Goal: Task Accomplishment & Management: Complete application form

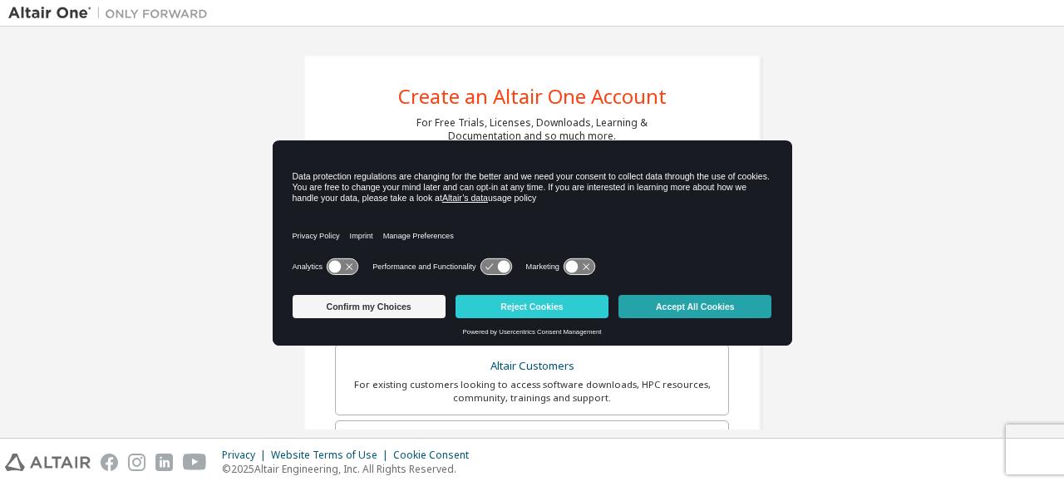
click at [675, 295] on button "Accept All Cookies" at bounding box center [694, 306] width 153 height 23
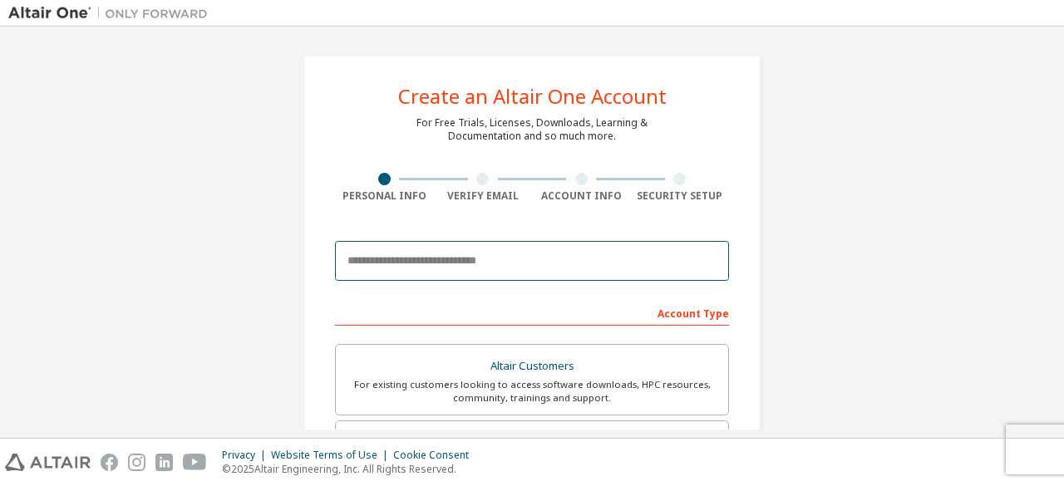
click at [486, 273] on input "email" at bounding box center [532, 261] width 394 height 40
type input "**********"
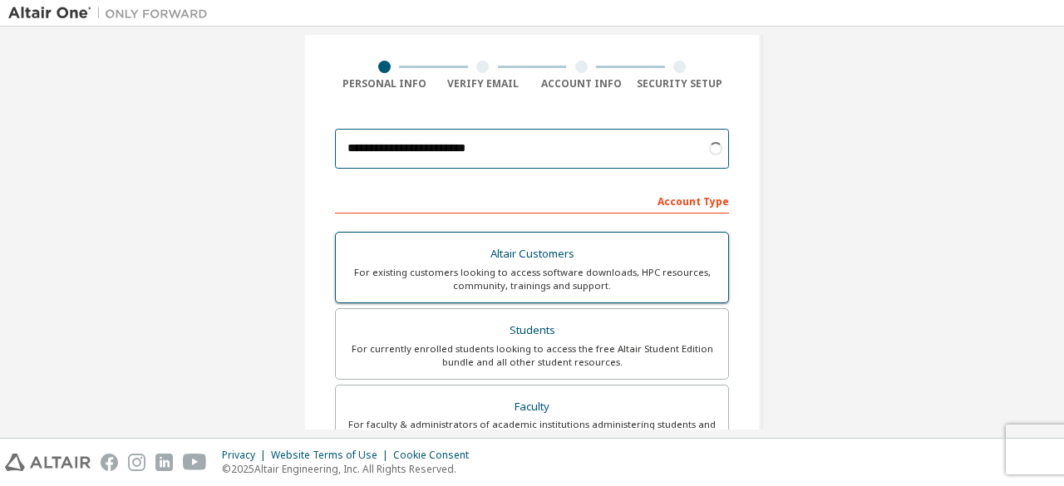
scroll to position [113, 0]
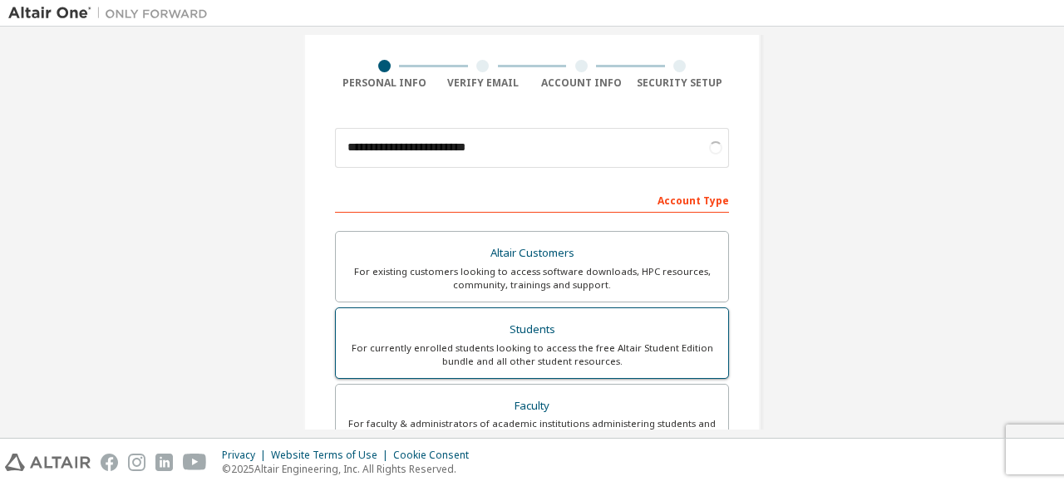
click at [559, 327] on div "Students" at bounding box center [532, 329] width 372 height 23
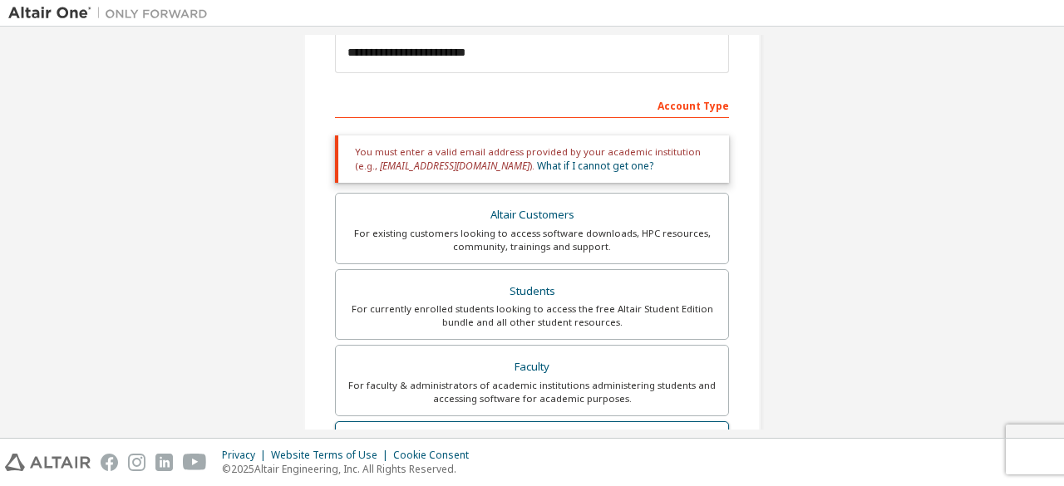
scroll to position [198, 0]
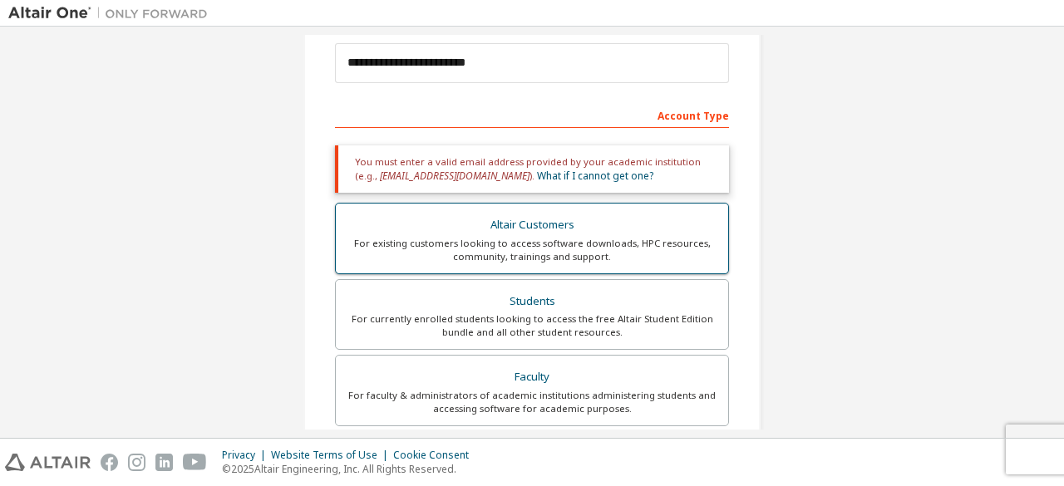
click at [580, 229] on div "Altair Customers" at bounding box center [532, 225] width 372 height 23
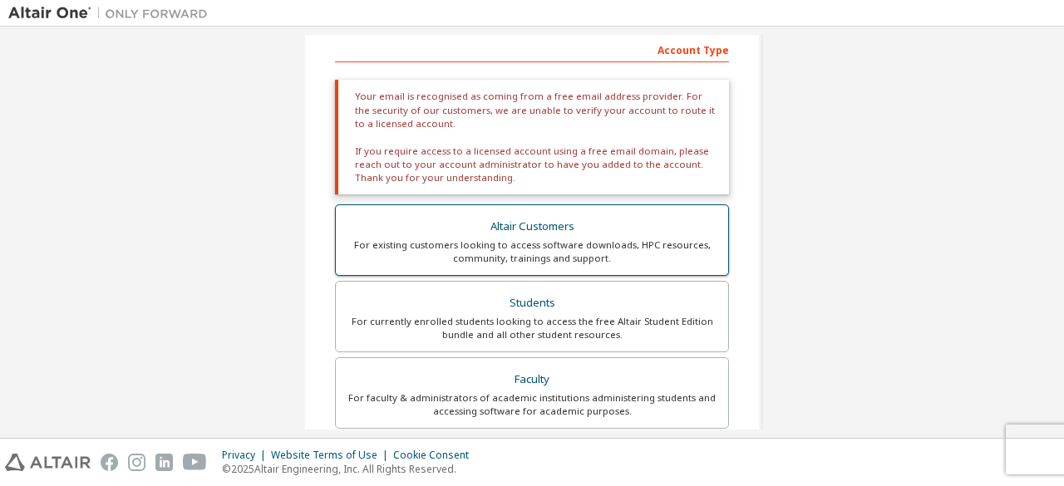
scroll to position [296, 0]
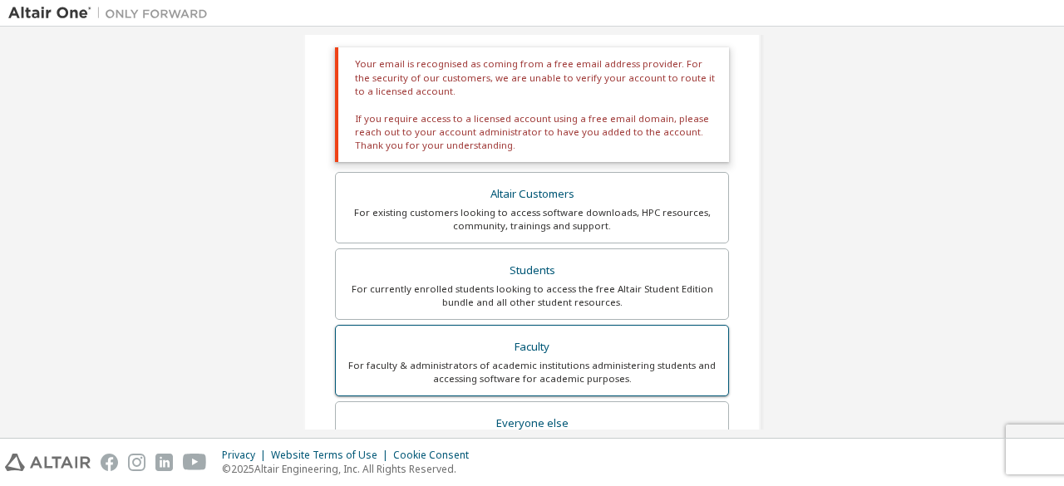
click at [619, 355] on div "Faculty" at bounding box center [532, 347] width 372 height 23
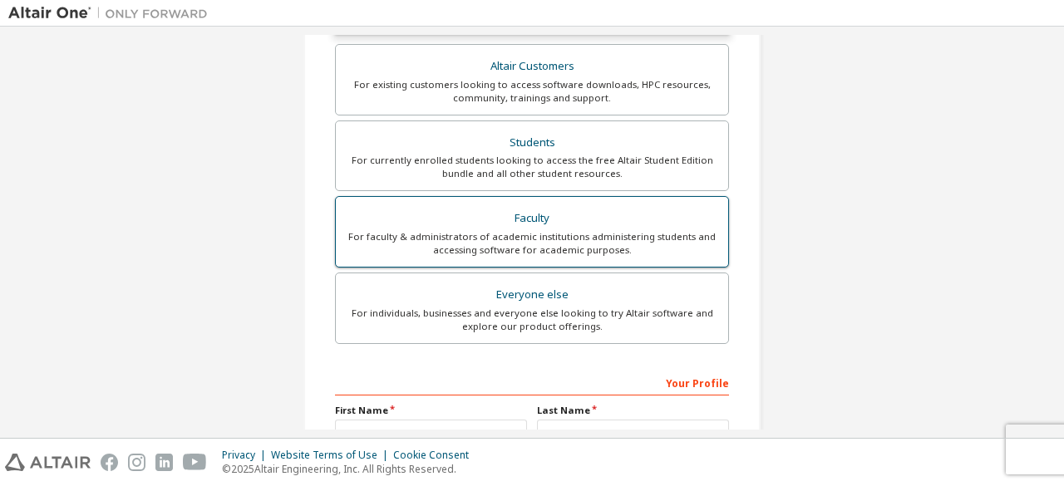
scroll to position [336, 0]
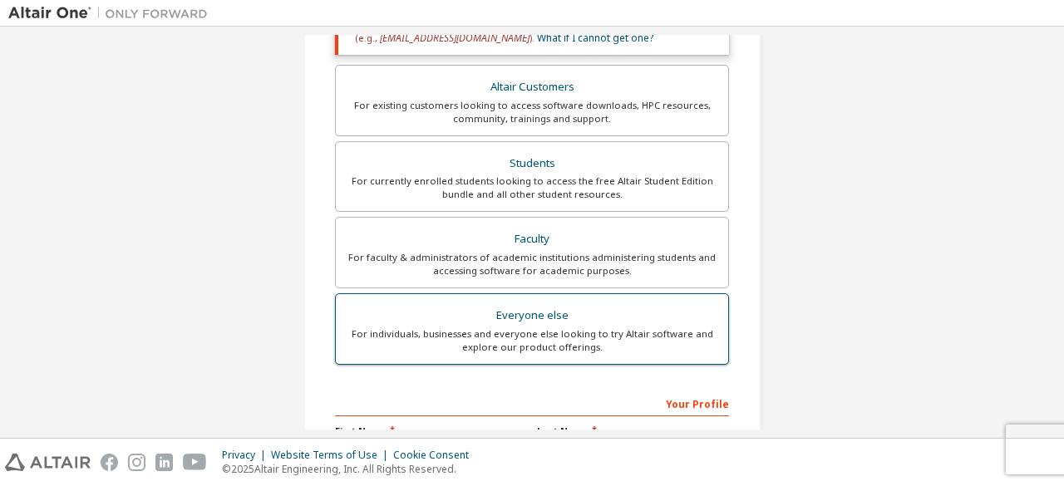
click at [600, 340] on div "For individuals, businesses and everyone else looking to try Altair software an…" at bounding box center [532, 340] width 372 height 27
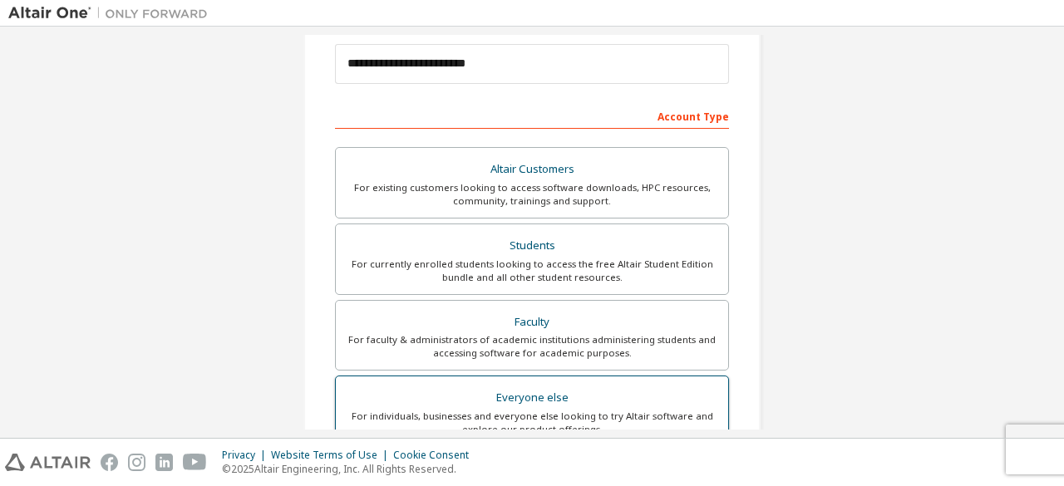
scroll to position [199, 0]
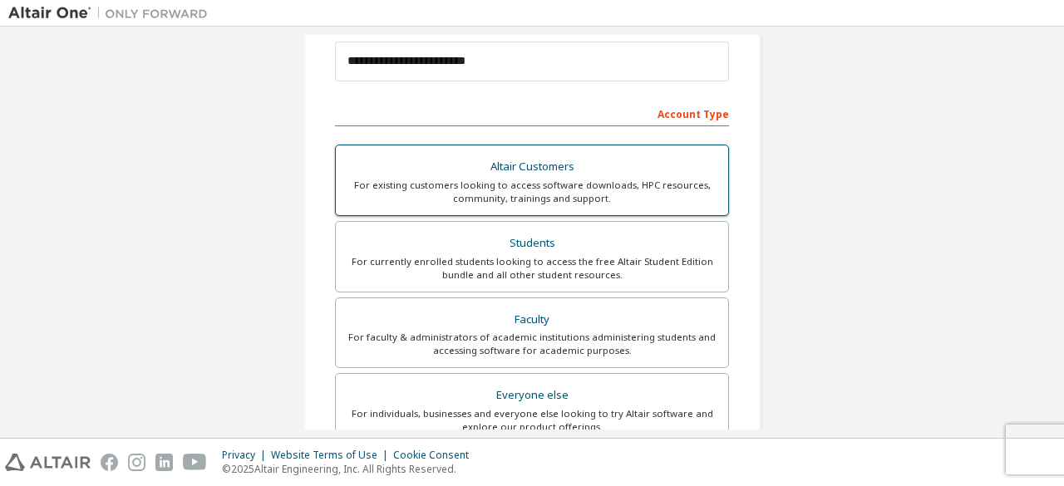
click at [610, 155] on div "Altair Customers" at bounding box center [532, 166] width 372 height 23
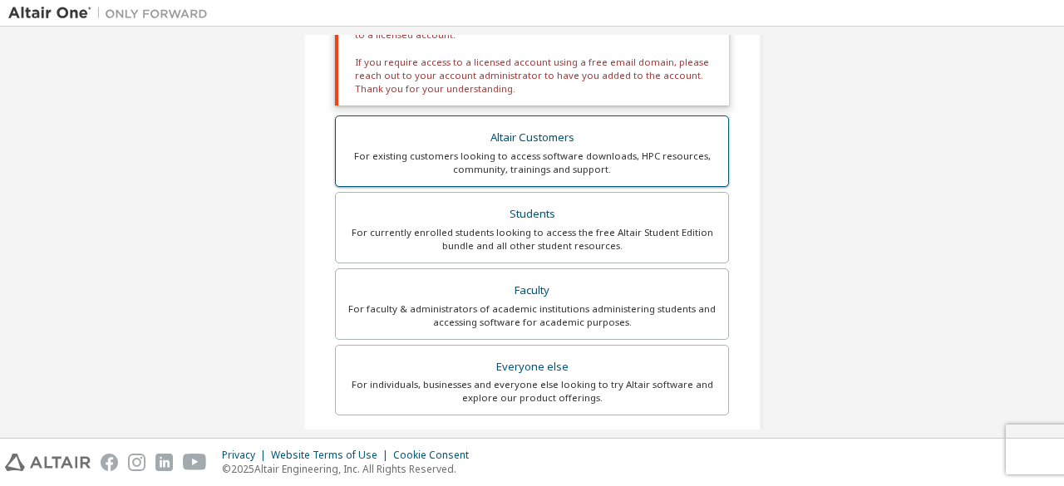
scroll to position [353, 0]
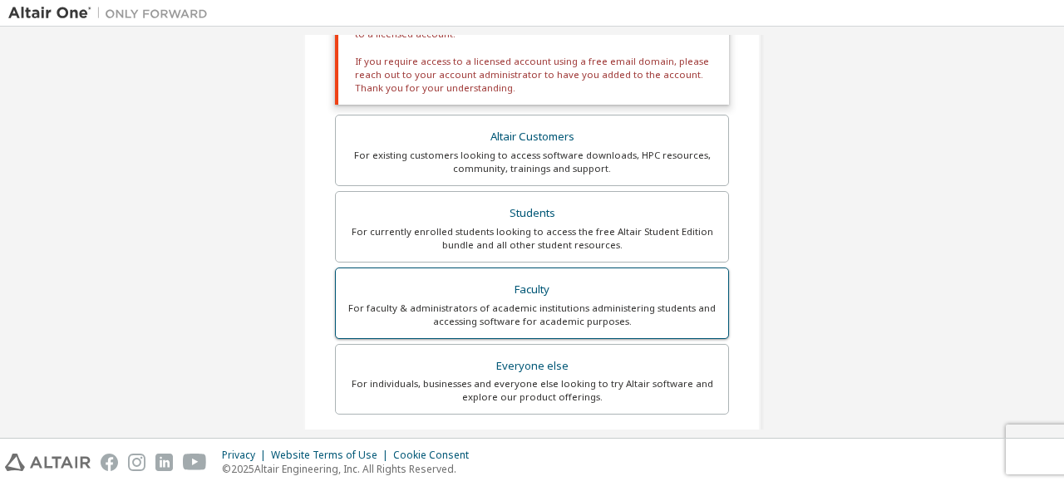
click at [583, 333] on label "Faculty For faculty & administrators of academic institutions administering stu…" at bounding box center [532, 303] width 394 height 71
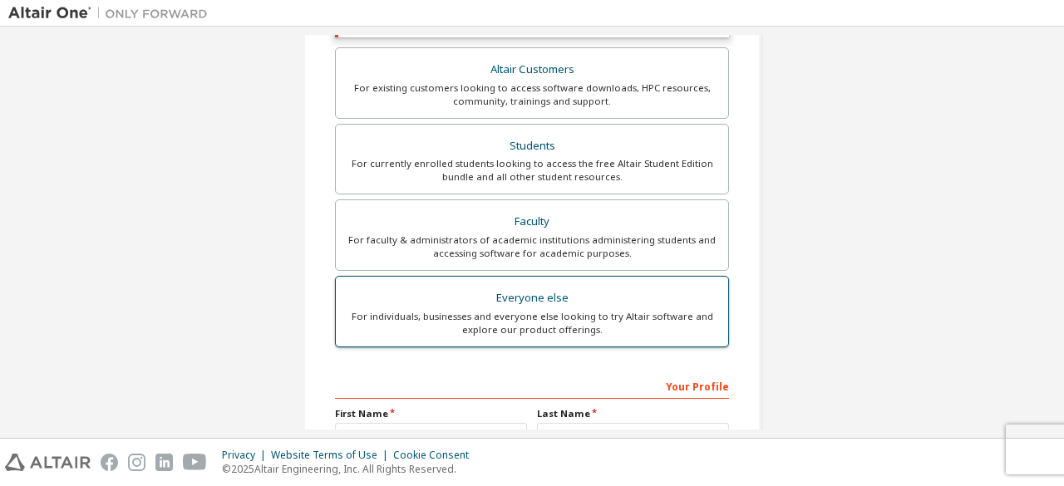
click at [578, 322] on div "For individuals, businesses and everyone else looking to try Altair software an…" at bounding box center [532, 323] width 372 height 27
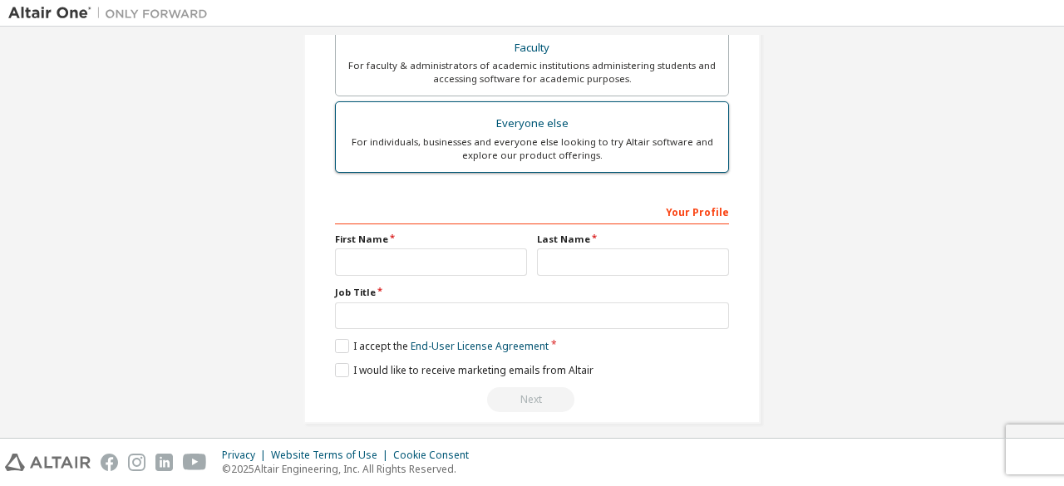
scroll to position [474, 0]
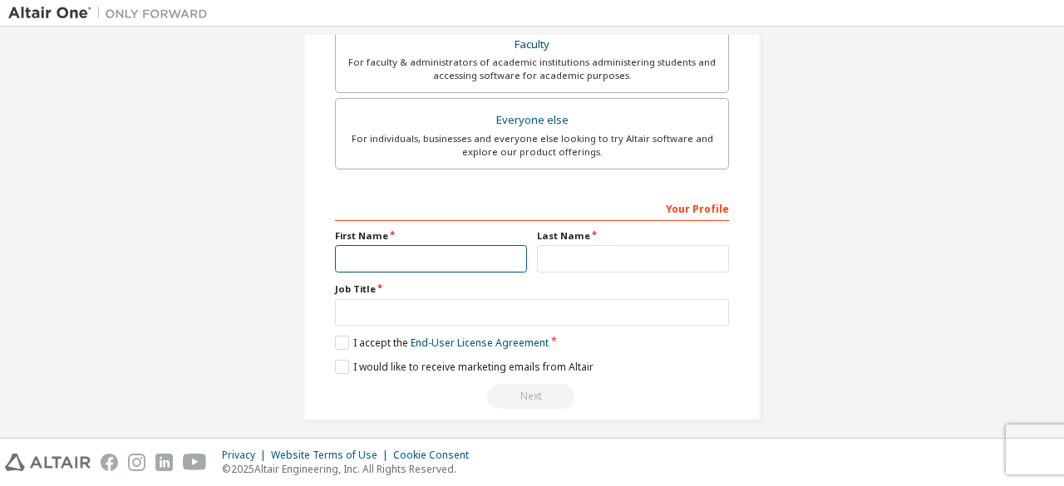
click at [481, 258] on input "text" at bounding box center [431, 258] width 192 height 27
type input "******"
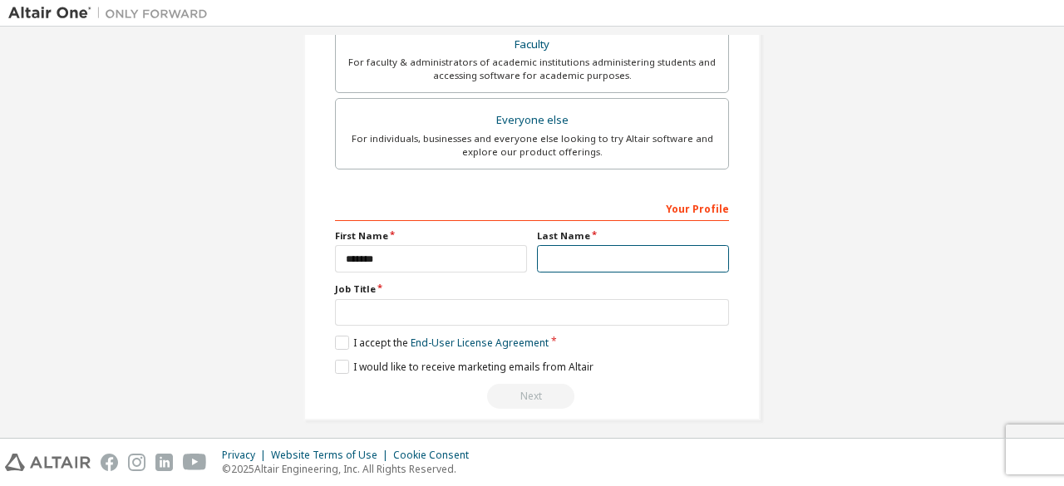
click at [577, 252] on input "text" at bounding box center [633, 258] width 192 height 27
type input "*******"
click at [337, 341] on label "I accept the End-User License Agreement" at bounding box center [442, 343] width 214 height 14
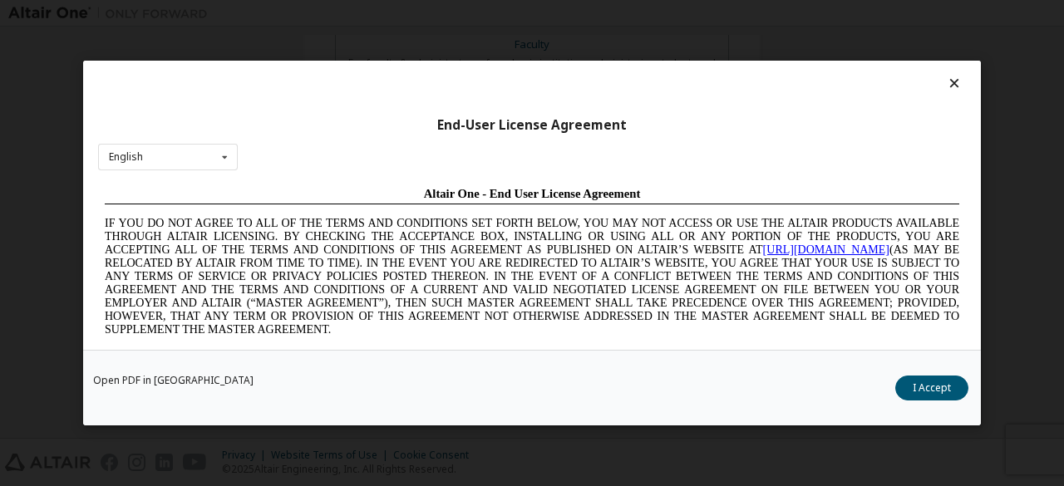
scroll to position [0, 0]
click at [937, 381] on button "I Accept" at bounding box center [931, 388] width 73 height 25
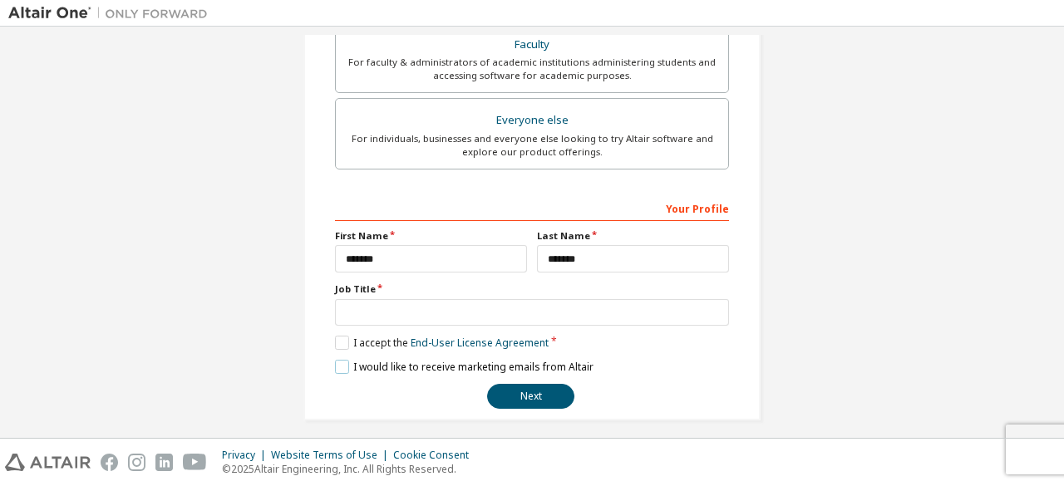
click at [348, 365] on label "I would like to receive marketing emails from Altair" at bounding box center [464, 367] width 258 height 14
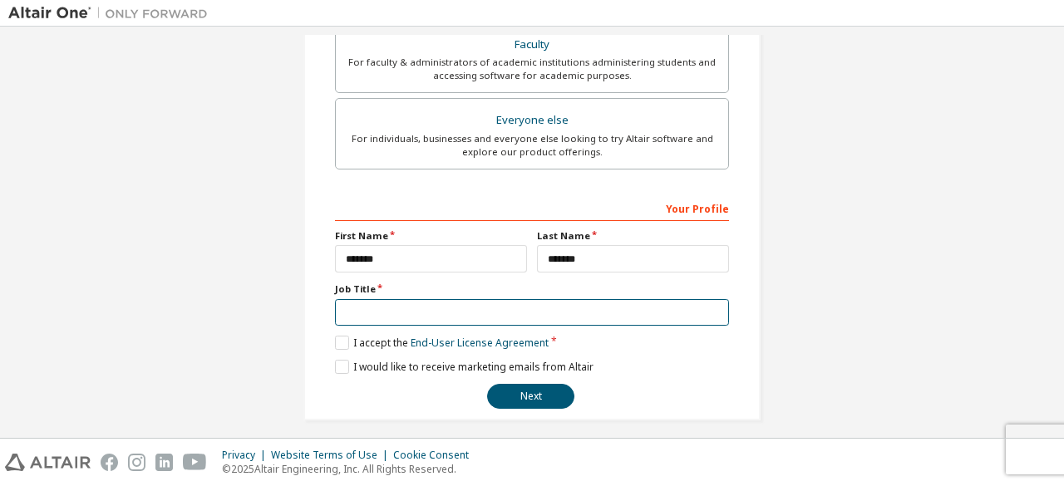
click at [426, 313] on input "text" at bounding box center [532, 312] width 394 height 27
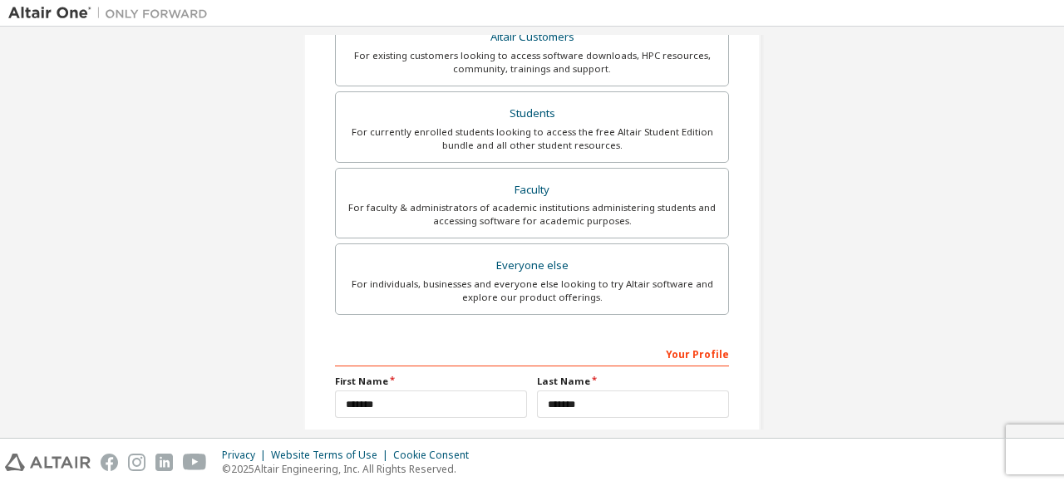
scroll to position [327, 0]
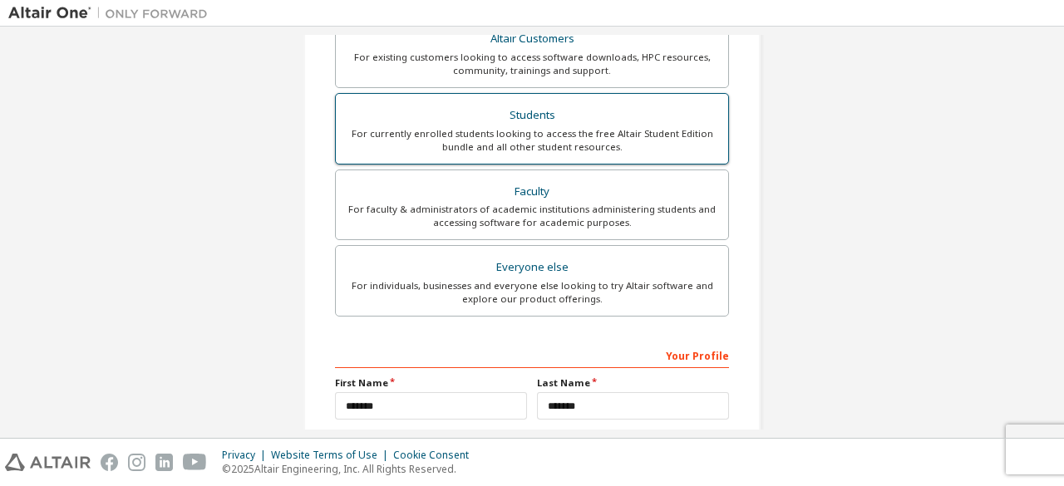
click at [524, 152] on label "Students For currently enrolled students looking to access the free Altair Stud…" at bounding box center [532, 128] width 394 height 71
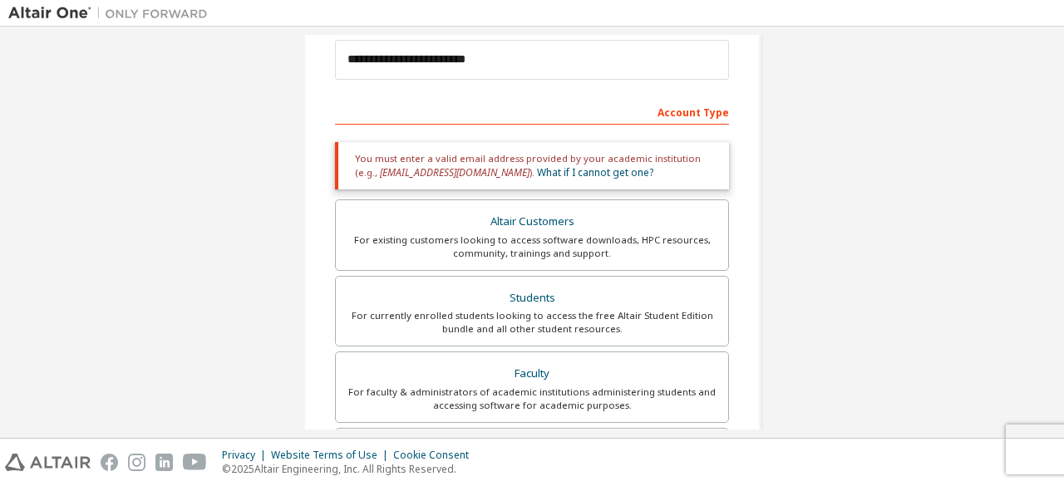
scroll to position [538, 0]
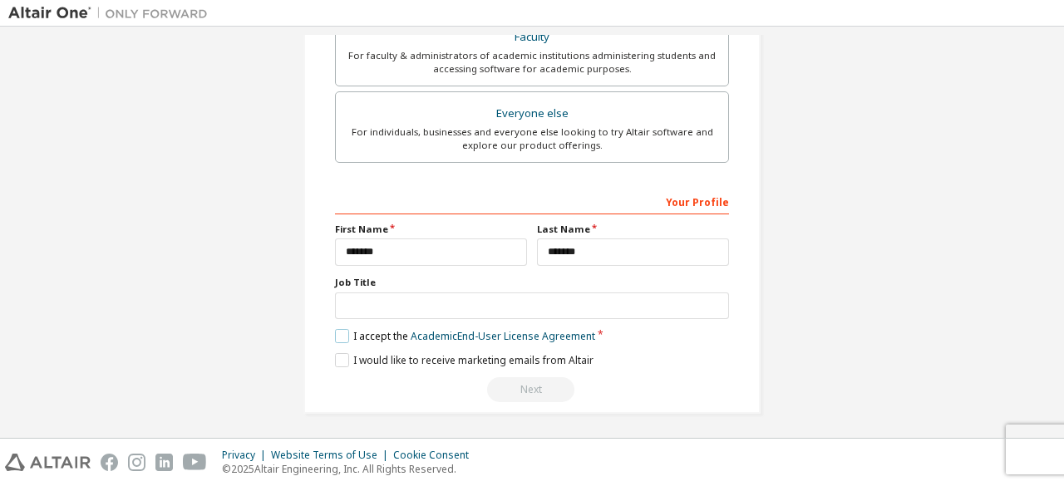
click at [345, 332] on label "I accept the Academic End-User License Agreement" at bounding box center [465, 336] width 260 height 14
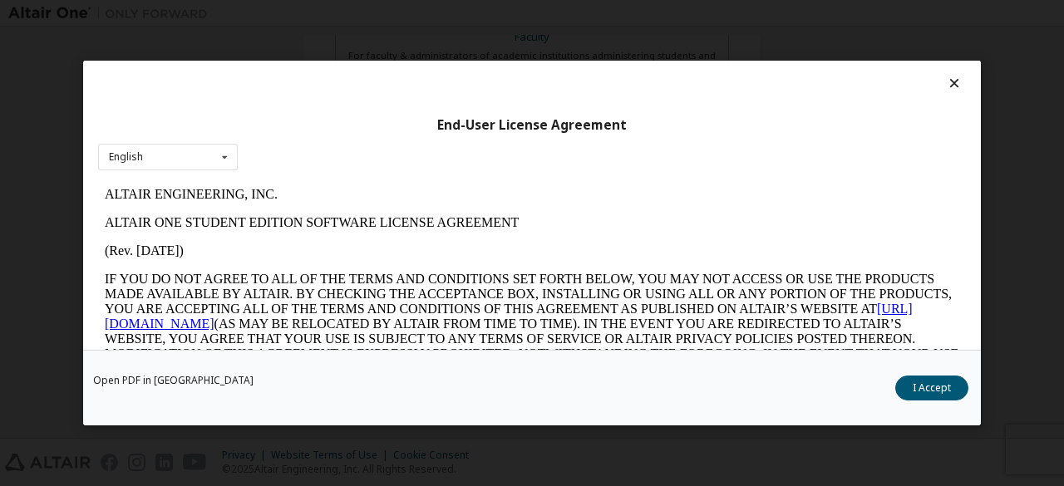
scroll to position [0, 0]
click at [942, 388] on button "I Accept" at bounding box center [931, 388] width 73 height 25
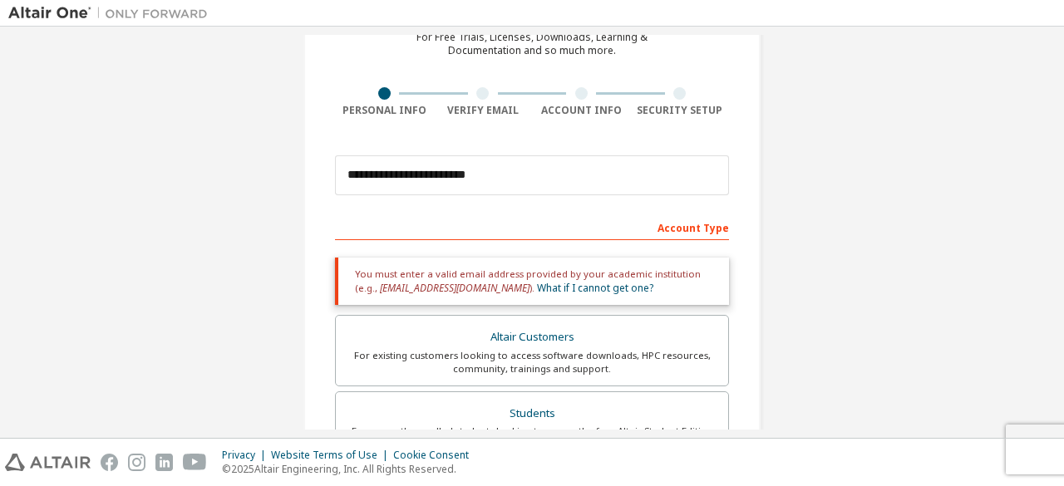
scroll to position [185, 0]
